Goal: Task Accomplishment & Management: Use online tool/utility

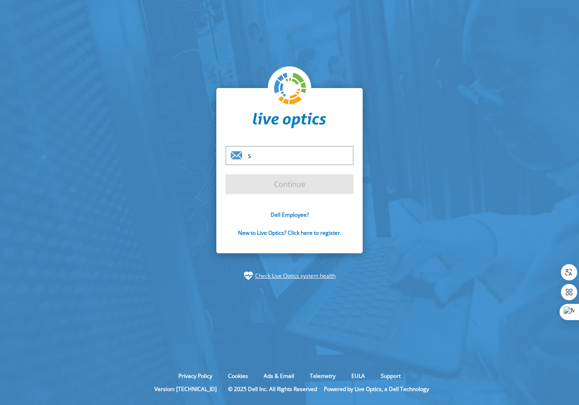
type input "[DOMAIN_NAME][EMAIL_ADDRESS][DOMAIN_NAME]"
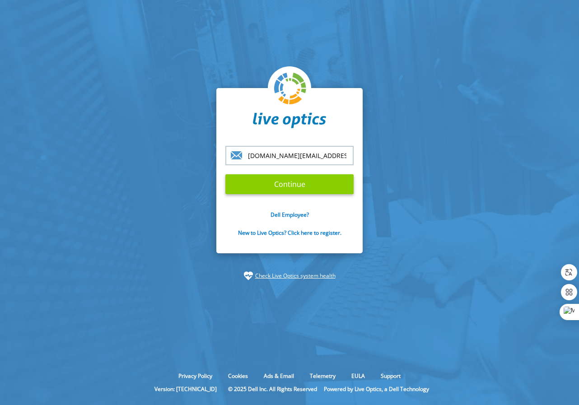
click at [279, 183] on input "Continue" at bounding box center [289, 184] width 128 height 20
click at [296, 187] on input "Continue" at bounding box center [289, 184] width 128 height 20
click at [296, 182] on input "Continue" at bounding box center [289, 184] width 128 height 20
click at [308, 189] on input "Continue" at bounding box center [289, 184] width 128 height 20
click at [289, 185] on input "Continue" at bounding box center [289, 184] width 128 height 20
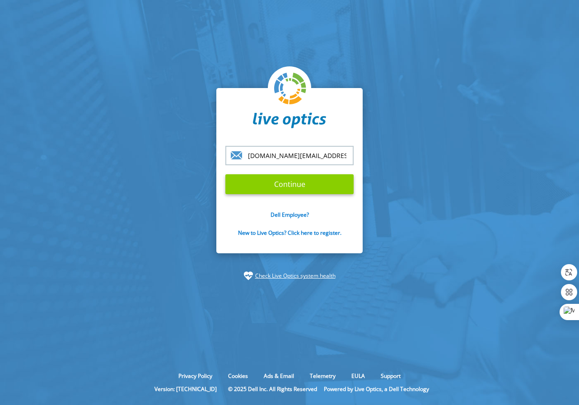
click at [289, 185] on input "Continue" at bounding box center [289, 184] width 128 height 20
click at [261, 178] on input "Continue" at bounding box center [289, 184] width 128 height 20
click at [289, 182] on input "Continue" at bounding box center [289, 184] width 128 height 20
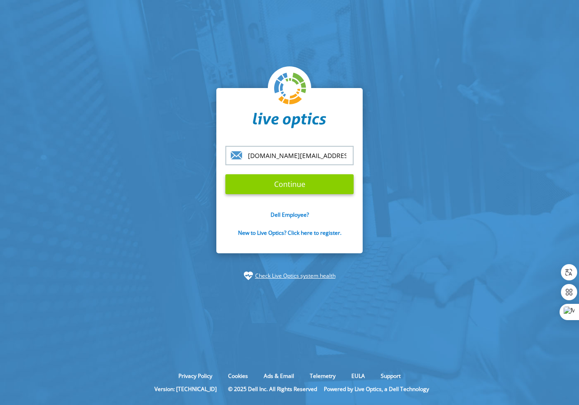
click at [280, 190] on input "Continue" at bounding box center [289, 184] width 128 height 20
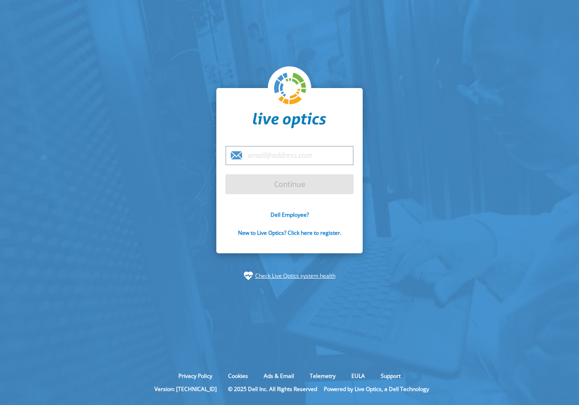
click at [287, 151] on input "email" at bounding box center [289, 155] width 128 height 19
type input "[DOMAIN_NAME][EMAIL_ADDRESS][DOMAIN_NAME]"
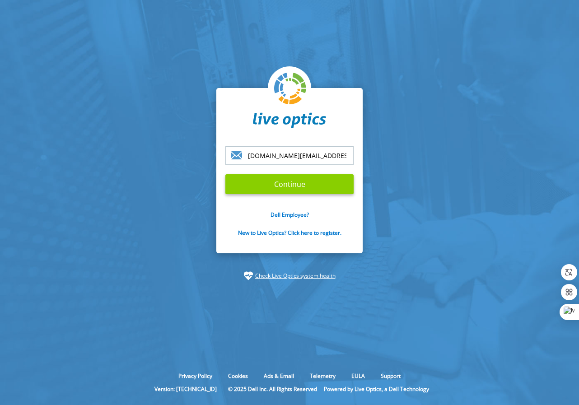
click at [283, 186] on input "Continue" at bounding box center [289, 184] width 128 height 20
click at [291, 187] on input "Continue" at bounding box center [289, 184] width 128 height 20
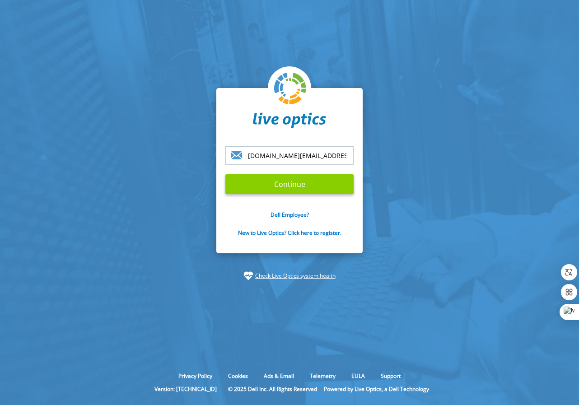
click at [291, 187] on input "Continue" at bounding box center [289, 184] width 128 height 20
click at [259, 234] on link "New to Live Optics? Click here to register." at bounding box center [289, 233] width 103 height 8
click at [310, 184] on input "Continue" at bounding box center [289, 184] width 128 height 20
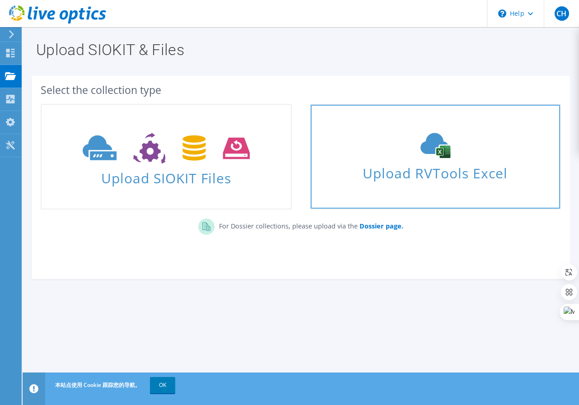
click at [359, 164] on span "Upload RVTools Excel" at bounding box center [435, 170] width 249 height 19
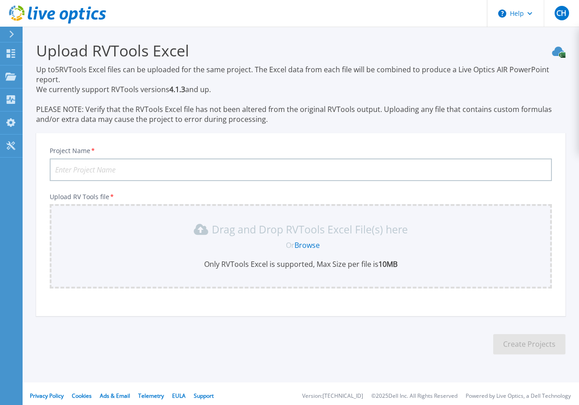
scroll to position [5, 0]
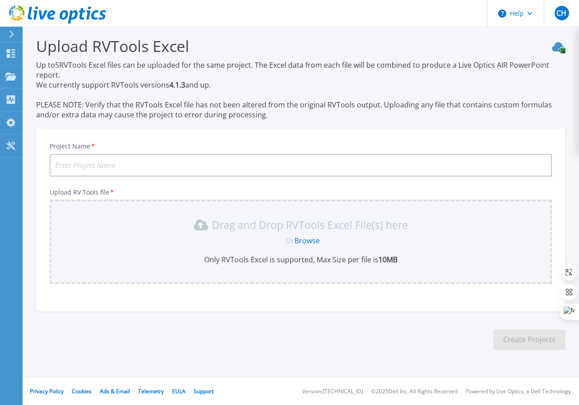
click at [306, 240] on link "Browse" at bounding box center [306, 241] width 25 height 10
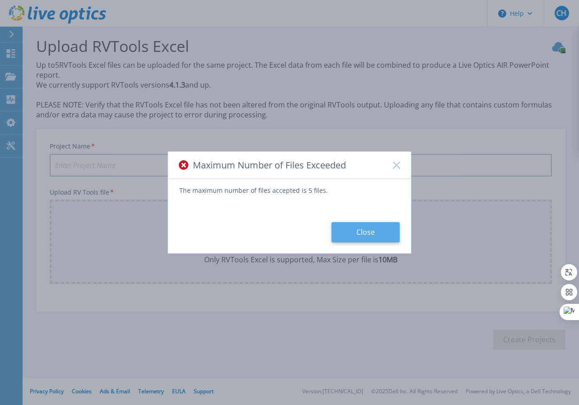
click at [360, 234] on button "Close" at bounding box center [365, 232] width 68 height 20
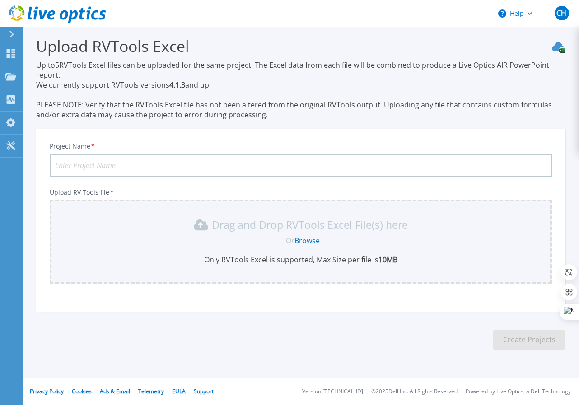
click at [309, 241] on link "Browse" at bounding box center [306, 241] width 25 height 10
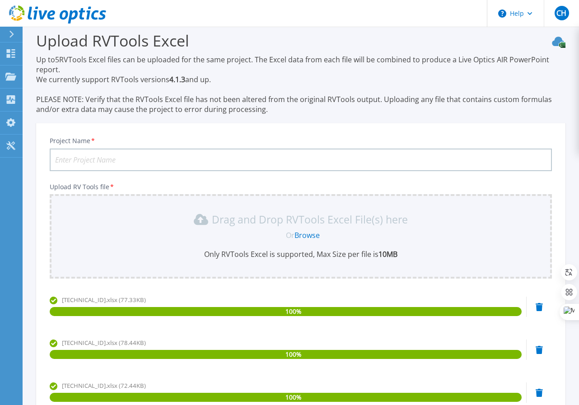
scroll to position [0, 0]
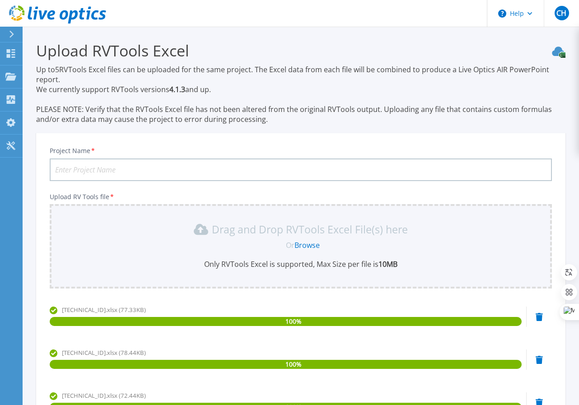
click at [225, 175] on input "Project Name *" at bounding box center [301, 170] width 502 height 23
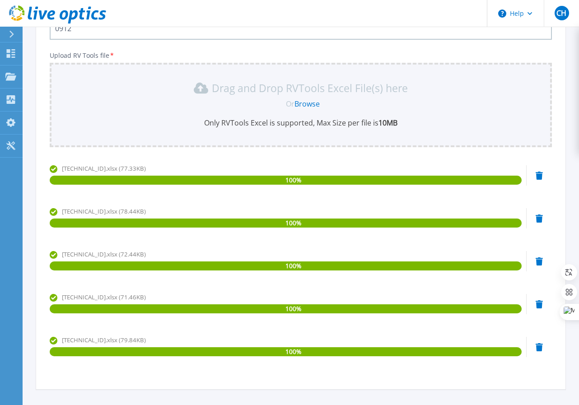
scroll to position [137, 0]
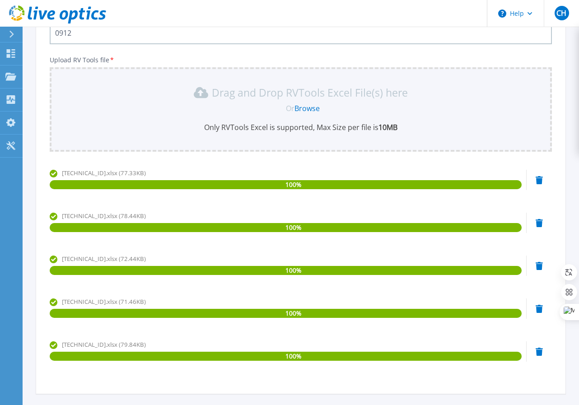
type input "0912"
click at [303, 108] on link "Browse" at bounding box center [306, 108] width 25 height 10
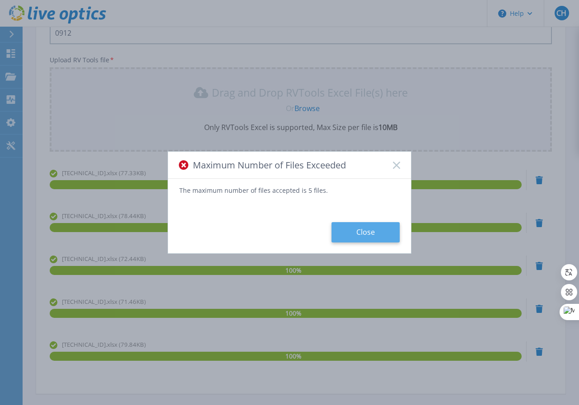
click at [357, 225] on button "Close" at bounding box center [365, 232] width 68 height 20
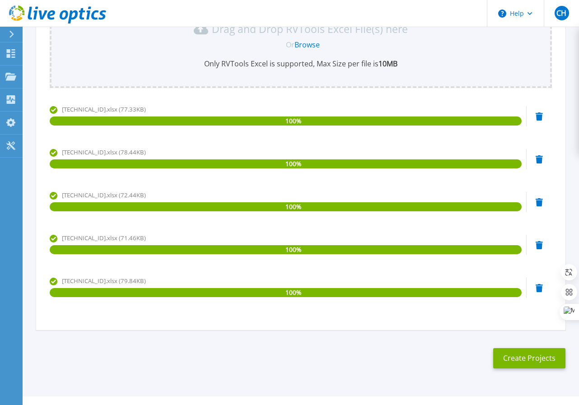
scroll to position [219, 0]
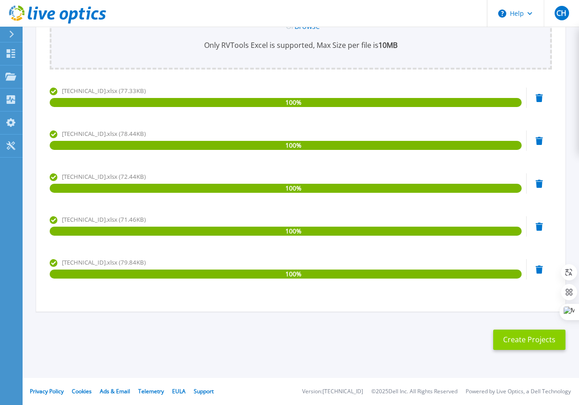
click at [531, 340] on button "Create Projects" at bounding box center [529, 340] width 72 height 20
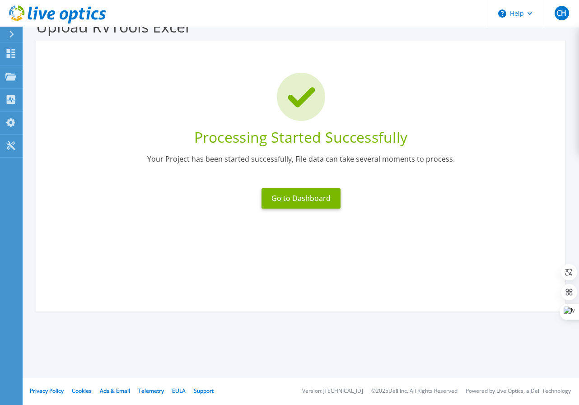
scroll to position [24, 0]
click at [313, 205] on button "Go to Dashboard" at bounding box center [300, 198] width 79 height 20
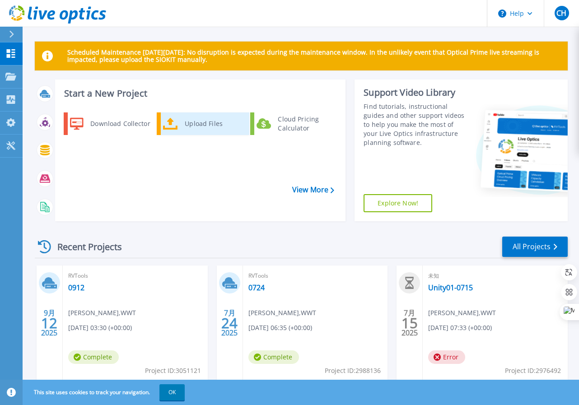
click at [185, 124] on div "Upload Files" at bounding box center [213, 124] width 67 height 18
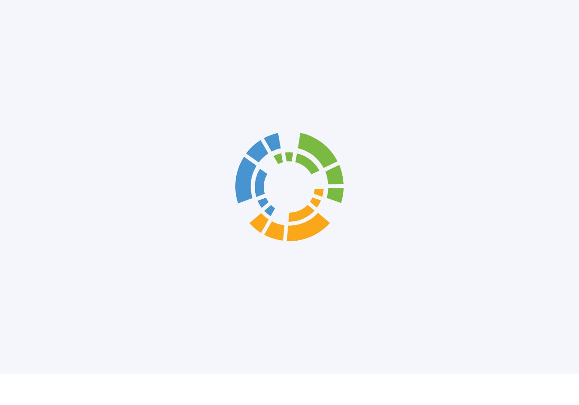
scroll to position [5, 0]
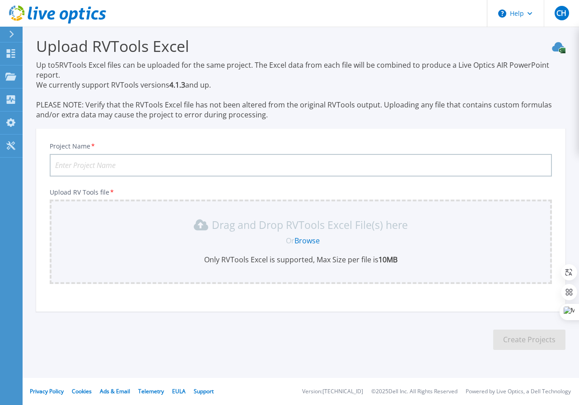
click at [301, 242] on link "Browse" at bounding box center [306, 241] width 25 height 10
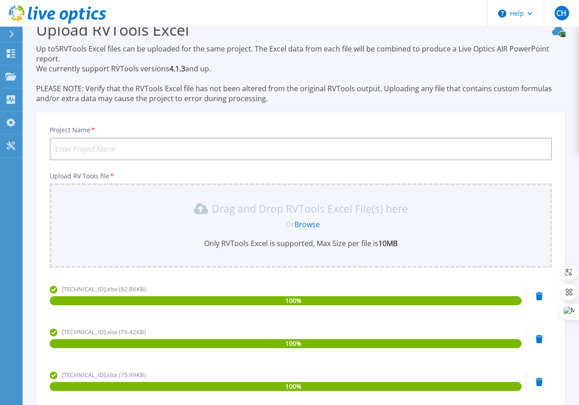
scroll to position [0, 0]
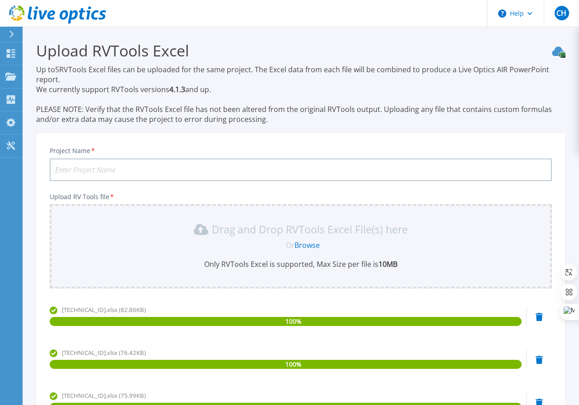
click at [118, 164] on input "Project Name *" at bounding box center [301, 170] width 502 height 23
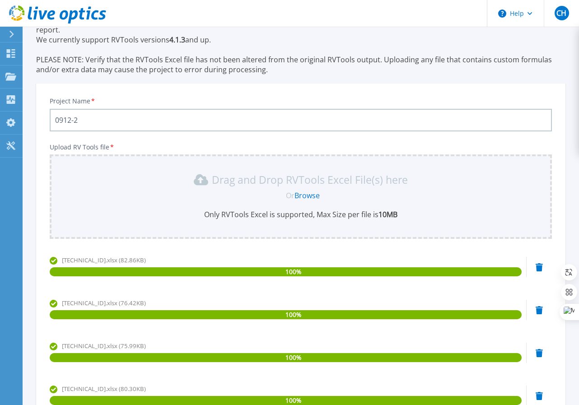
scroll to position [176, 0]
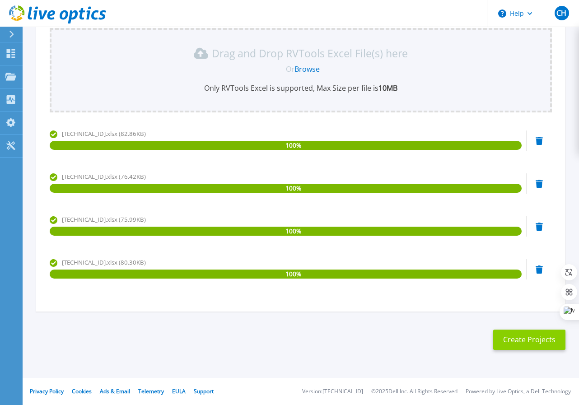
type input "0912-2"
click at [511, 340] on button "Create Projects" at bounding box center [529, 340] width 72 height 20
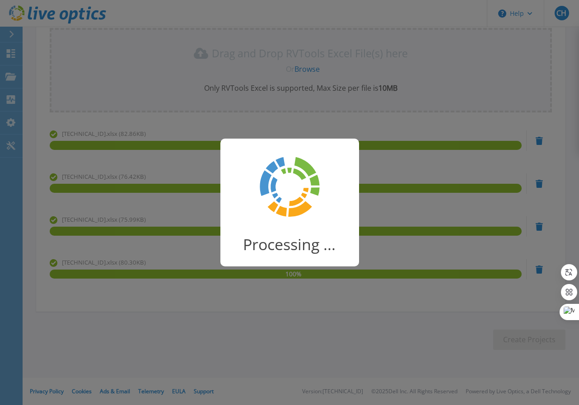
scroll to position [24, 0]
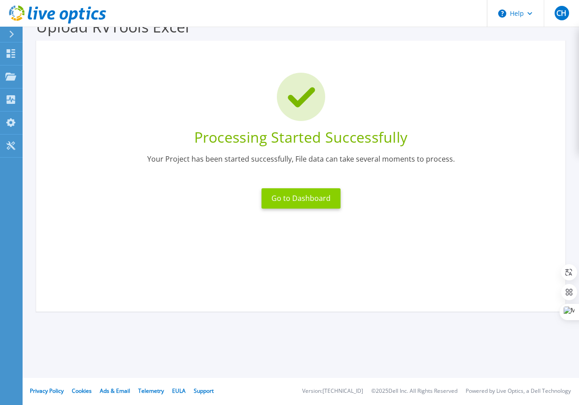
click at [289, 196] on button "Go to Dashboard" at bounding box center [300, 198] width 79 height 20
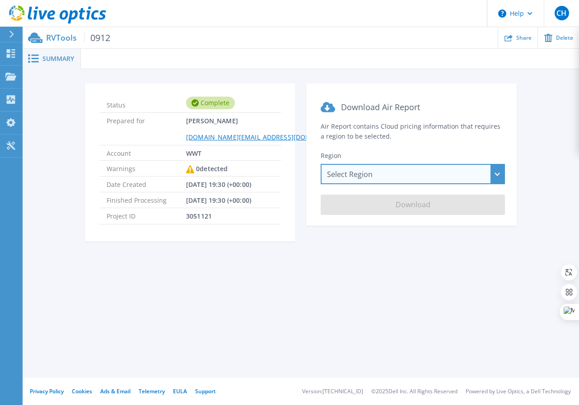
click at [466, 174] on div "Select Region [GEOGRAPHIC_DATA] ([GEOGRAPHIC_DATA]) [GEOGRAPHIC_DATA] ([GEOGRAP…" at bounding box center [413, 174] width 184 height 20
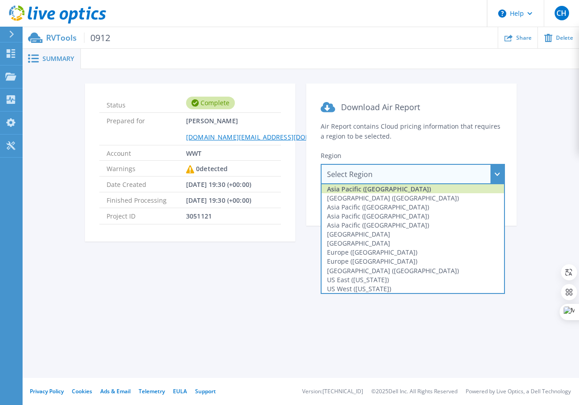
click at [446, 187] on div "Asia Pacific ([GEOGRAPHIC_DATA])" at bounding box center [413, 188] width 182 height 9
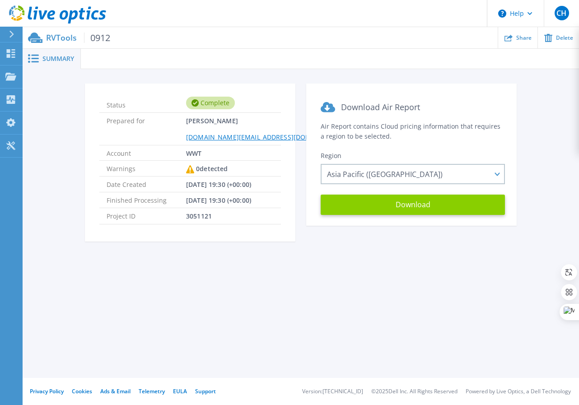
click at [435, 209] on button "Download" at bounding box center [413, 205] width 184 height 20
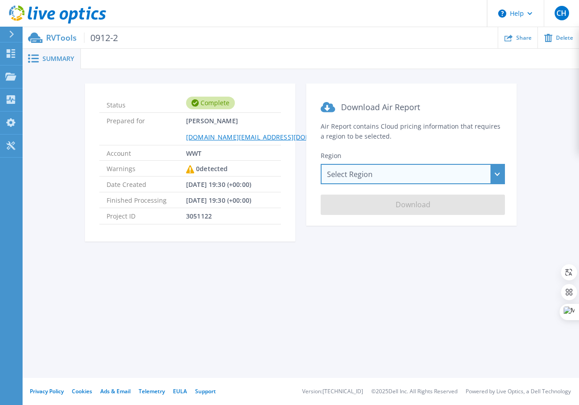
click at [359, 181] on div "Select Region [GEOGRAPHIC_DATA] ([GEOGRAPHIC_DATA]) [GEOGRAPHIC_DATA] ([GEOGRAP…" at bounding box center [413, 174] width 184 height 20
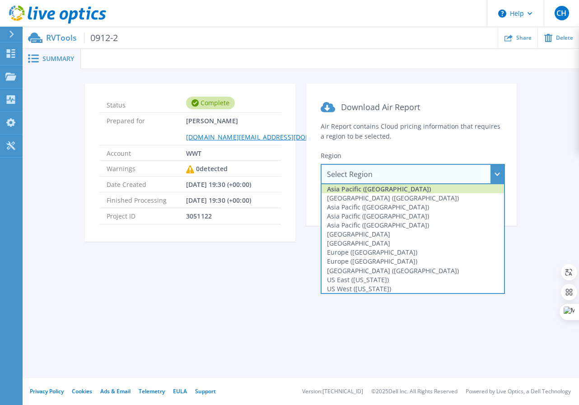
click at [369, 190] on div "Asia Pacific ([GEOGRAPHIC_DATA])" at bounding box center [413, 188] width 182 height 9
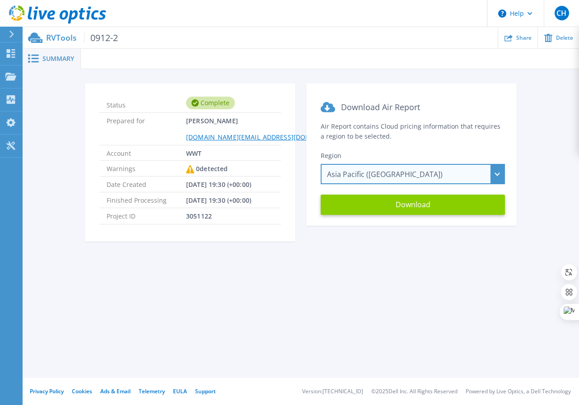
click at [398, 213] on button "Download" at bounding box center [413, 205] width 184 height 20
